Goal: Find specific page/section: Find specific page/section

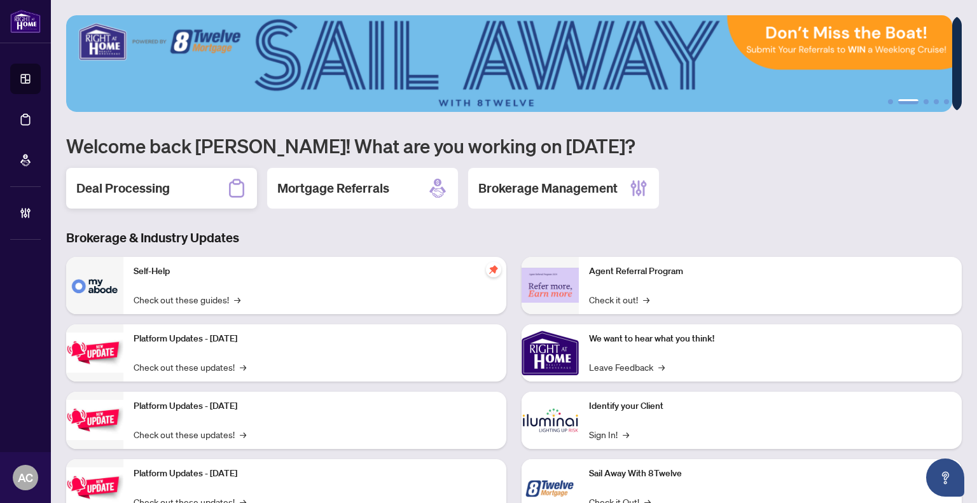
click at [152, 189] on h2 "Deal Processing" at bounding box center [123, 188] width 94 height 18
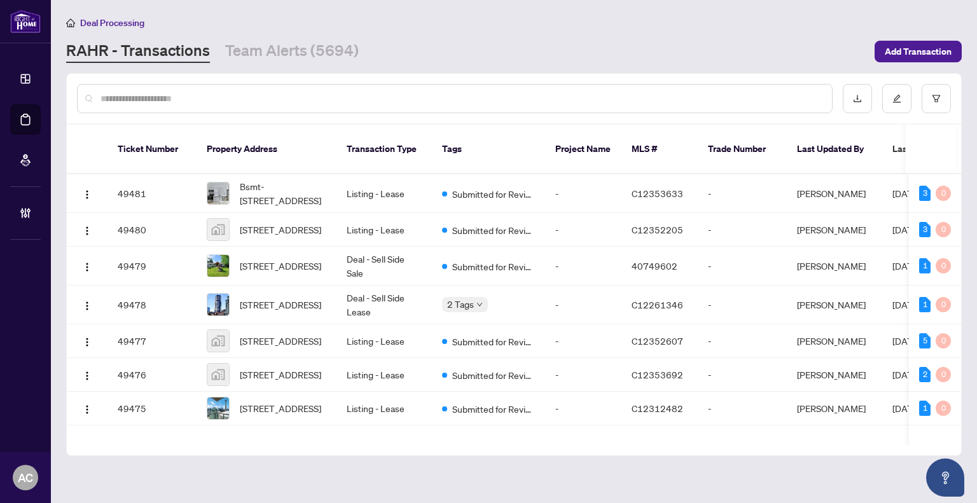
click at [170, 95] on input "text" at bounding box center [461, 99] width 721 height 14
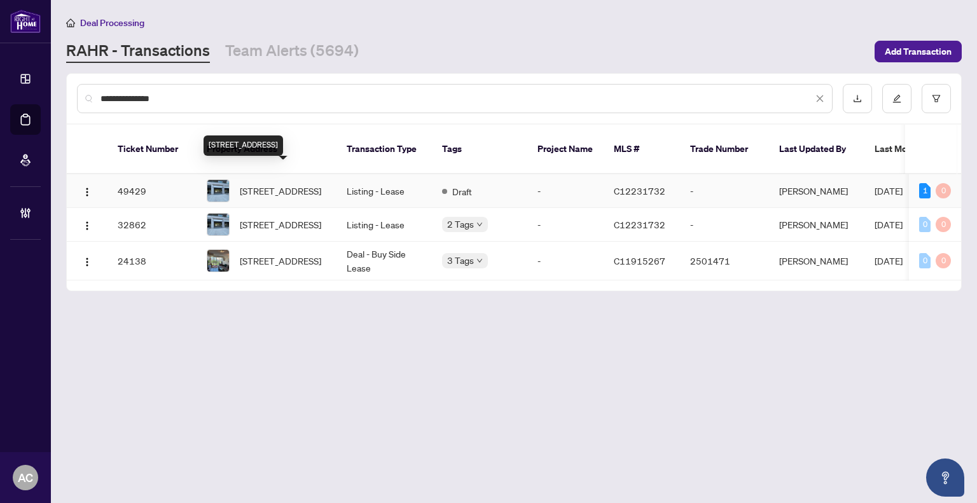
type input "**********"
click at [303, 184] on span "516-25 Lower Simcoe St, Toronto, Ontario M5J 3A1, Canada" at bounding box center [280, 191] width 81 height 14
